Goal: Information Seeking & Learning: Find specific fact

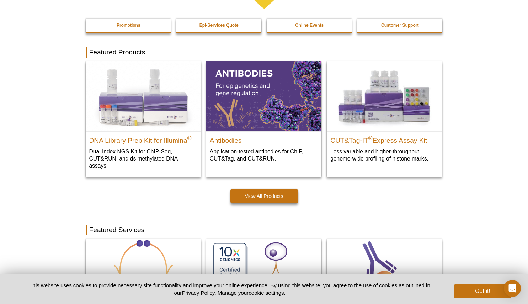
scroll to position [228, 0]
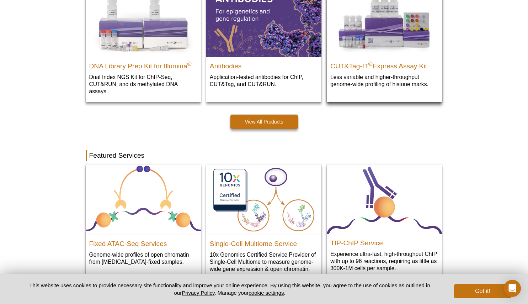
click at [398, 65] on h2 "CUT&Tag-IT ® Express Assay Kit" at bounding box center [384, 64] width 108 height 11
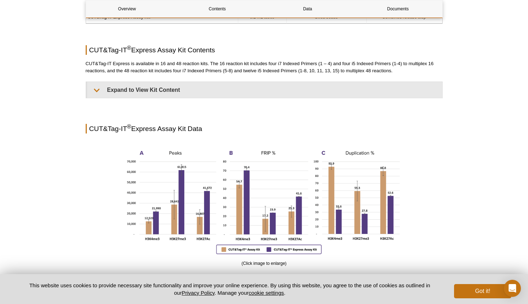
scroll to position [501, 0]
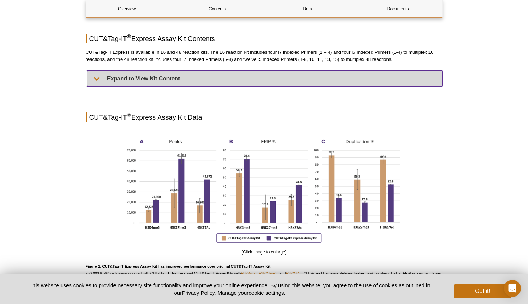
click at [122, 76] on summary "Expand to View Kit Content" at bounding box center [264, 78] width 355 height 16
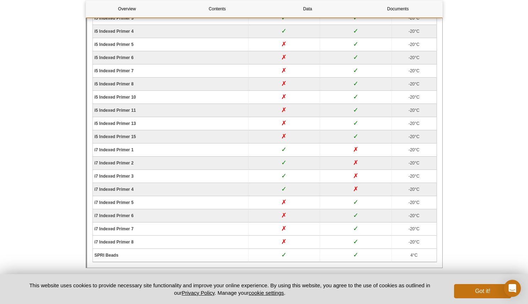
scroll to position [646, 0]
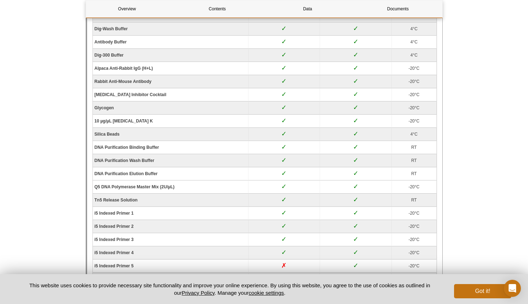
click at [134, 84] on td "Rabbit Anti-Mouse Antibody" at bounding box center [171, 81] width 156 height 13
click at [134, 81] on strong "Rabbit Anti-Mouse Antibody" at bounding box center [123, 81] width 57 height 5
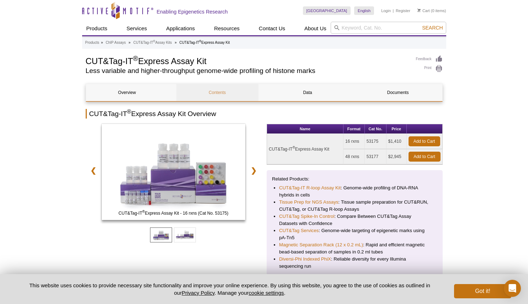
scroll to position [0, 0]
click at [116, 42] on link "ChIP Assays" at bounding box center [116, 42] width 20 height 6
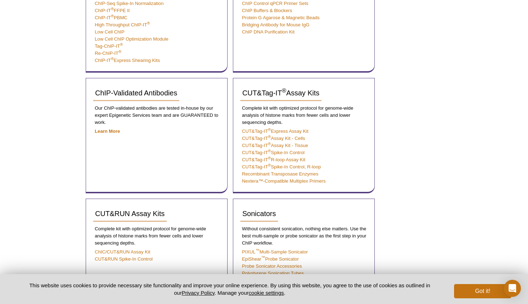
scroll to position [238, 0]
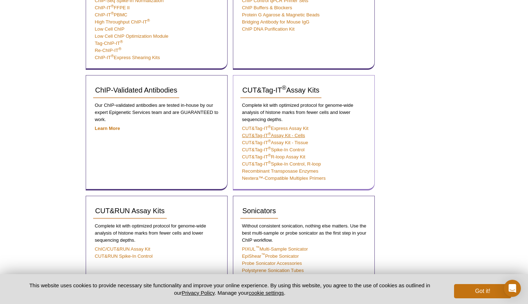
click at [256, 134] on link "CUT&Tag-IT ® Assay Kit ‐ Cells" at bounding box center [273, 135] width 63 height 5
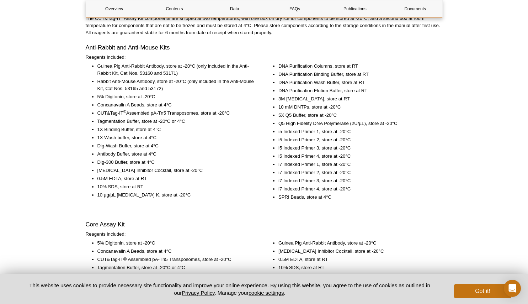
scroll to position [964, 0]
drag, startPoint x: 97, startPoint y: 75, endPoint x: 164, endPoint y: 72, distance: 66.9
click at [164, 72] on li "Guinea Pig Anti-Rabbit Antibody, store at -20°C (only included in the Anti-Rabb…" at bounding box center [175, 70] width 157 height 14
copy li "Guinea Pig Anti-Rabbit Antibody"
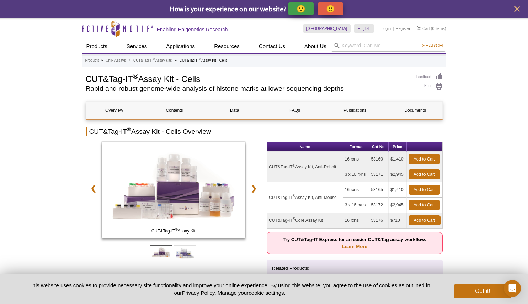
scroll to position [0, 0]
click at [375, 46] on input "search" at bounding box center [389, 45] width 116 height 12
paste input "Guinea Pig Anti-Rabbit Antibody"
type input "Guinea Pig Anti-Rabbit Antibody"
click at [437, 46] on span "Search" at bounding box center [432, 46] width 21 height 6
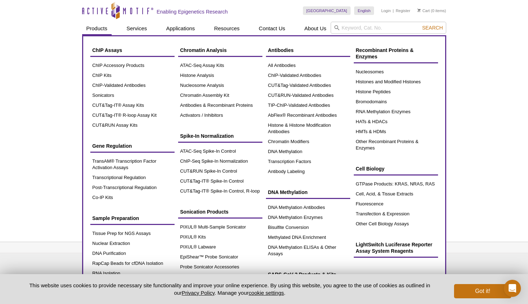
click at [107, 29] on link "Products" at bounding box center [97, 29] width 30 height 14
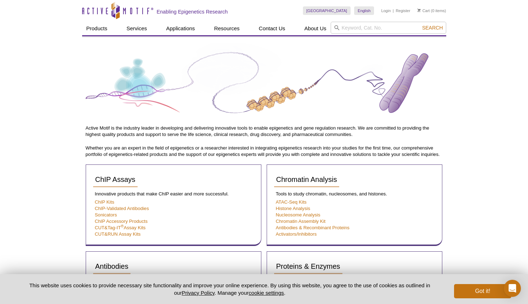
click at [132, 11] on icon at bounding box center [115, 11] width 67 height 6
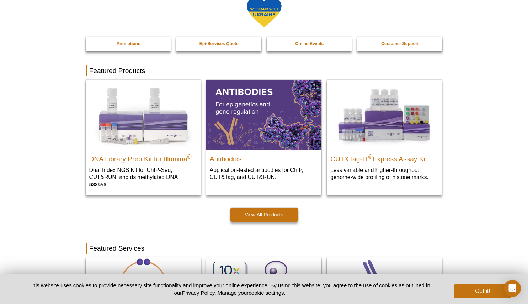
scroll to position [135, 0]
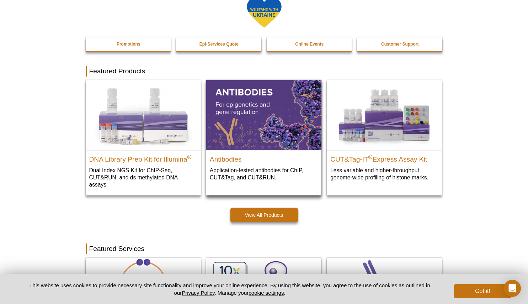
click at [228, 162] on h2 "Antibodies" at bounding box center [264, 157] width 108 height 11
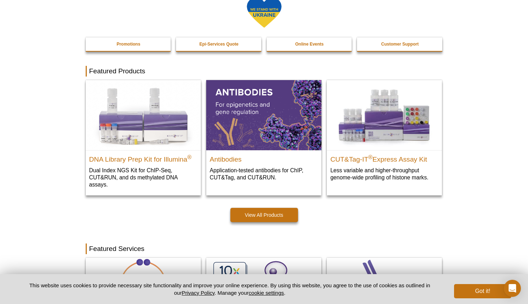
click at [484, 291] on button "Got it!" at bounding box center [482, 291] width 57 height 14
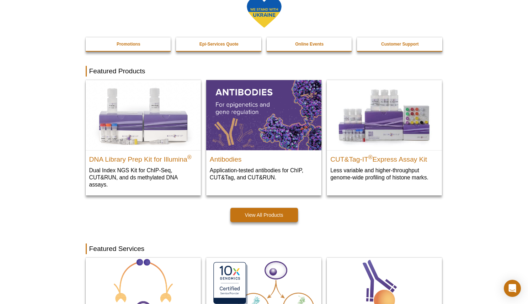
click at [511, 288] on icon "Open Intercom Messenger" at bounding box center [512, 287] width 8 height 9
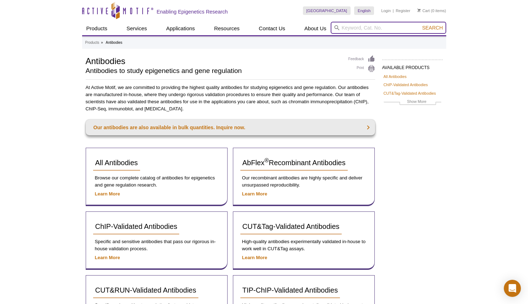
click at [366, 28] on input "search" at bounding box center [389, 28] width 116 height 12
paste input "Guinea Pig Anti-Rabbit Antibody"
type input "Guinea Pig Anti-Rabbit Antibody"
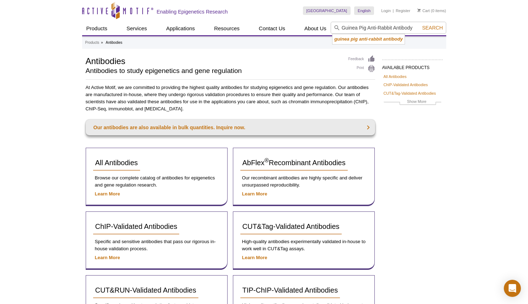
click at [431, 28] on span "Search" at bounding box center [432, 28] width 21 height 6
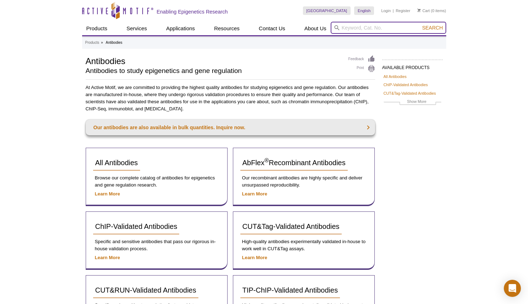
paste input "Guinea Pig Anti-Rabbit Antibody"
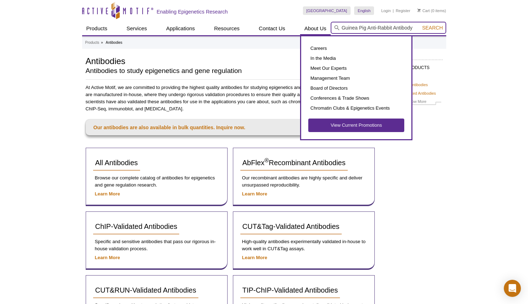
drag, startPoint x: 369, startPoint y: 28, endPoint x: 313, endPoint y: 25, distance: 56.6
click at [313, 25] on div "Products ChIP Assays ChIP Accessory Products ChIP Kits ChIP-Validated Antibodie…" at bounding box center [264, 29] width 364 height 14
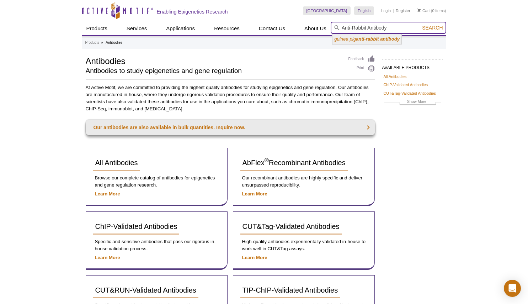
click at [392, 26] on input "Anti-Rabbit Antibody" at bounding box center [389, 28] width 116 height 12
type input "Anti-Rabbit Antibody"
click at [436, 28] on span "Search" at bounding box center [432, 28] width 21 height 6
